Goal: Navigation & Orientation: Find specific page/section

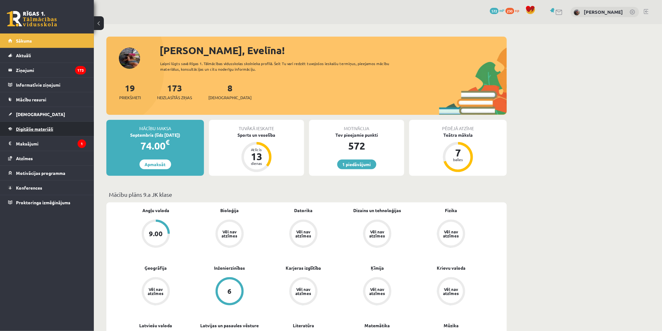
click at [43, 126] on span "Digitālie materiāli" at bounding box center [34, 129] width 37 height 6
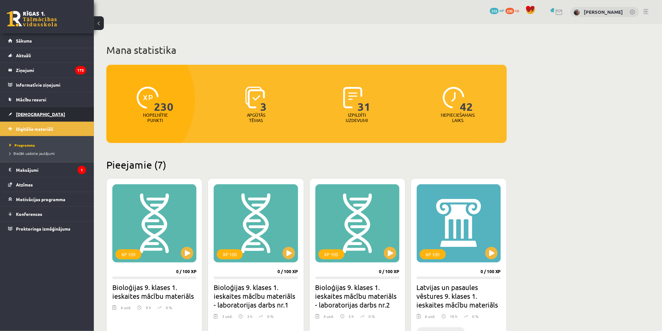
click at [45, 111] on link "[DEMOGRAPHIC_DATA]" at bounding box center [47, 114] width 78 height 14
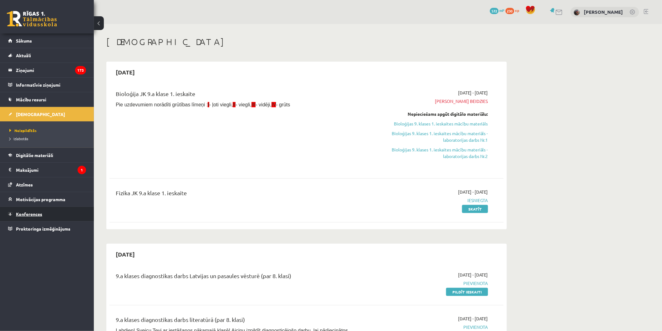
click at [44, 215] on link "Konferences" at bounding box center [47, 214] width 78 height 14
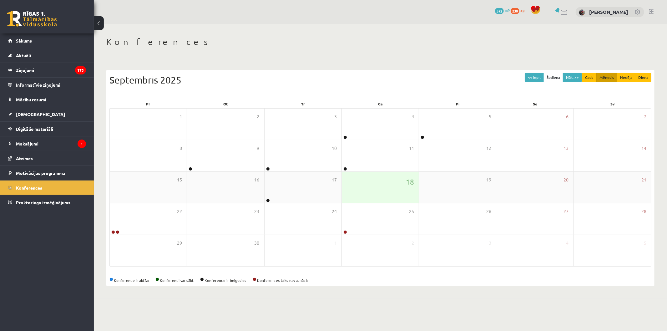
click at [374, 190] on div "18" at bounding box center [380, 187] width 77 height 31
click at [48, 164] on link "Atzīmes" at bounding box center [47, 158] width 78 height 14
